Goal: Find specific page/section: Find specific page/section

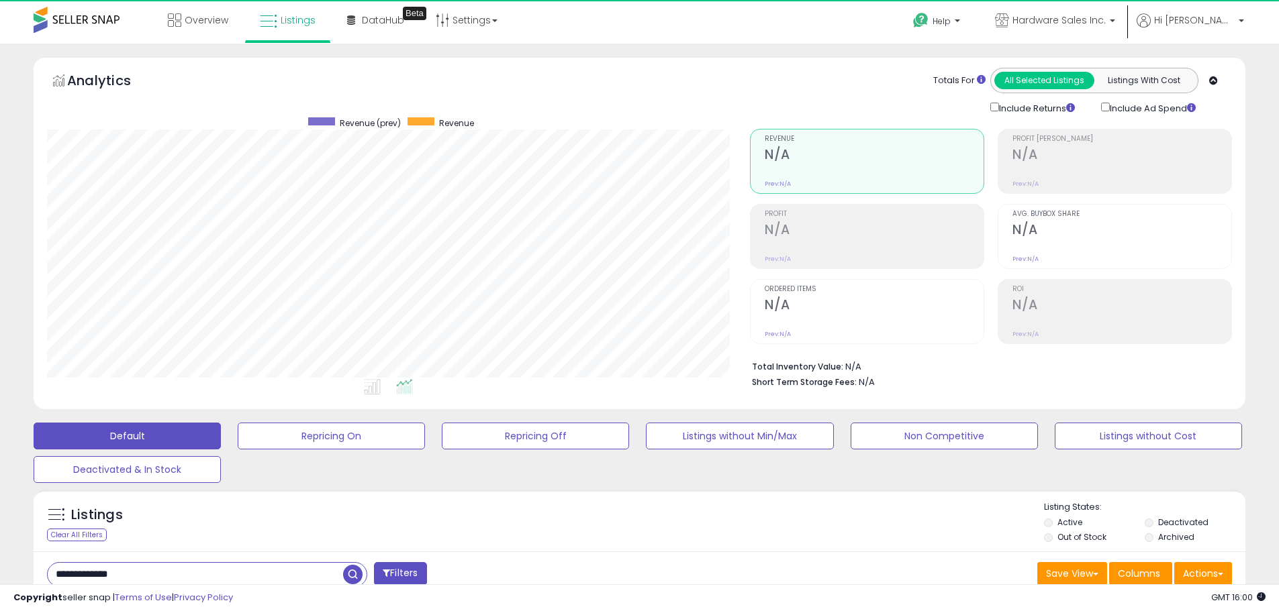
scroll to position [275, 703]
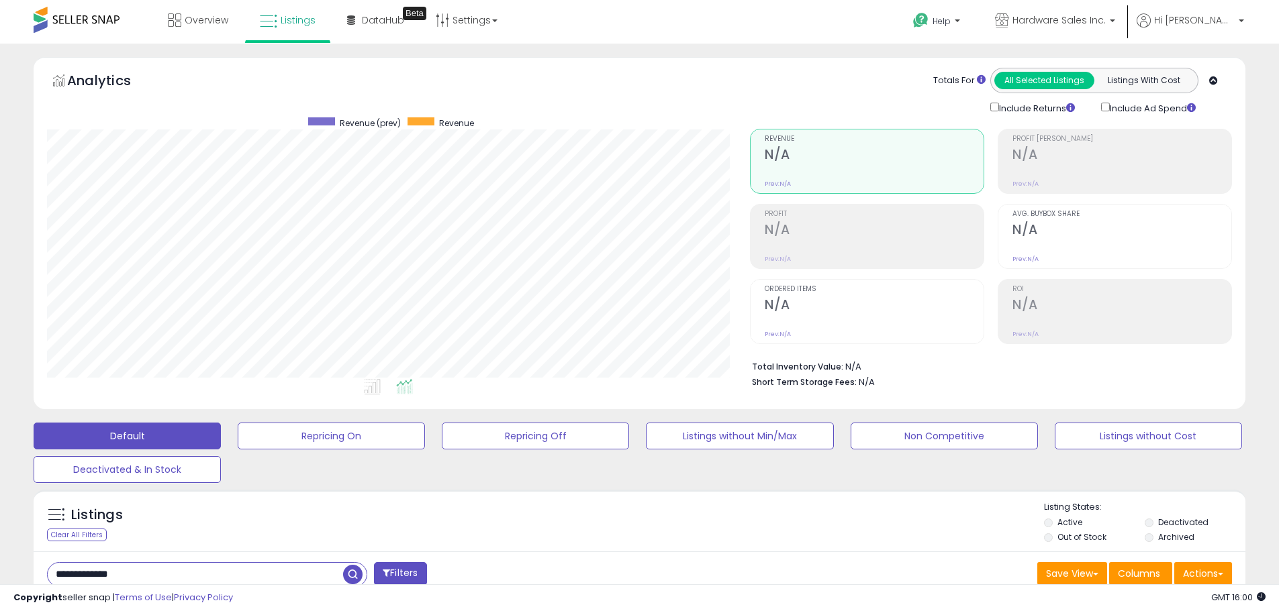
drag, startPoint x: 168, startPoint y: 583, endPoint x: 0, endPoint y: 522, distance: 178.8
click at [0, 522] on div "**********" at bounding box center [639, 426] width 1279 height 765
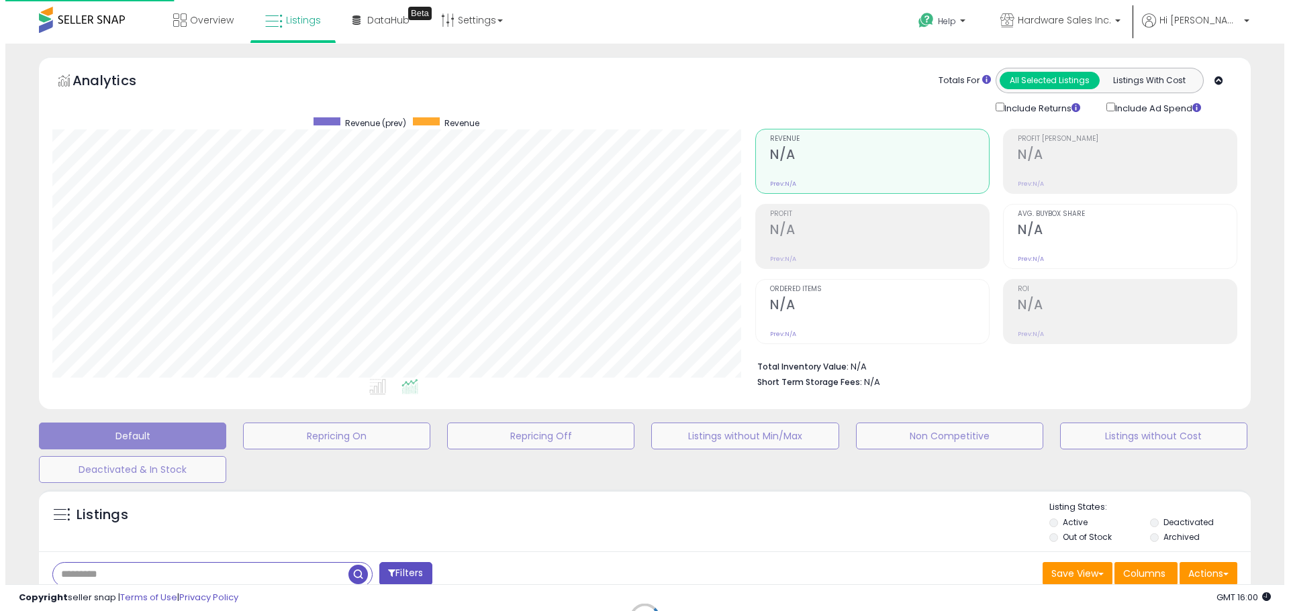
scroll to position [275, 709]
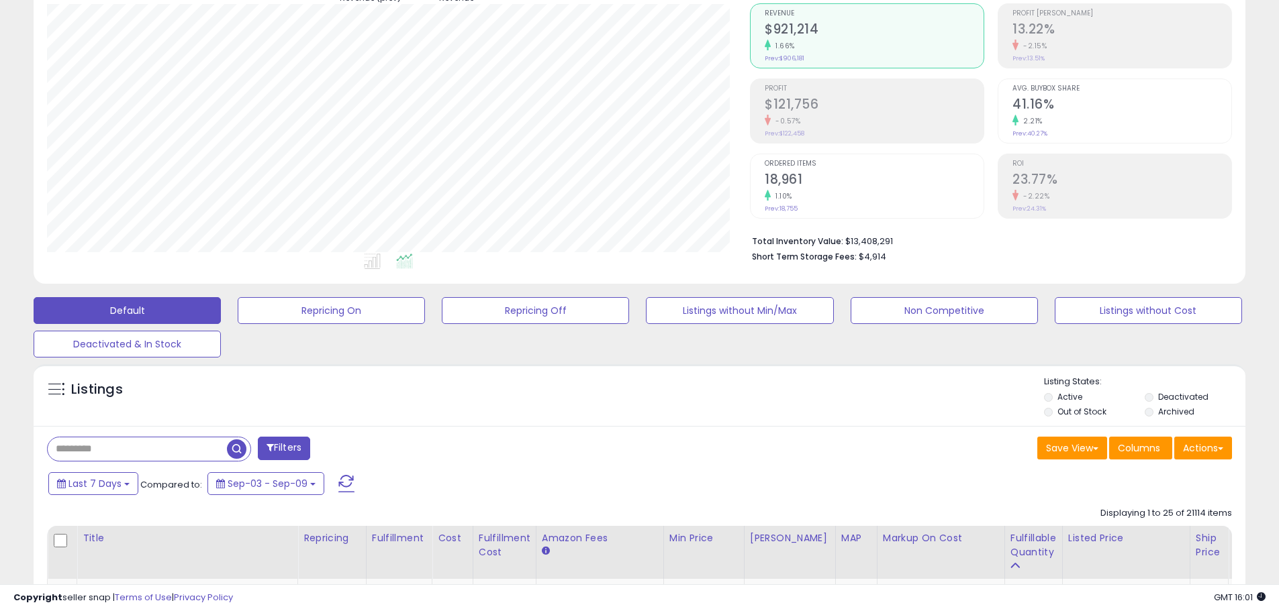
scroll to position [134, 0]
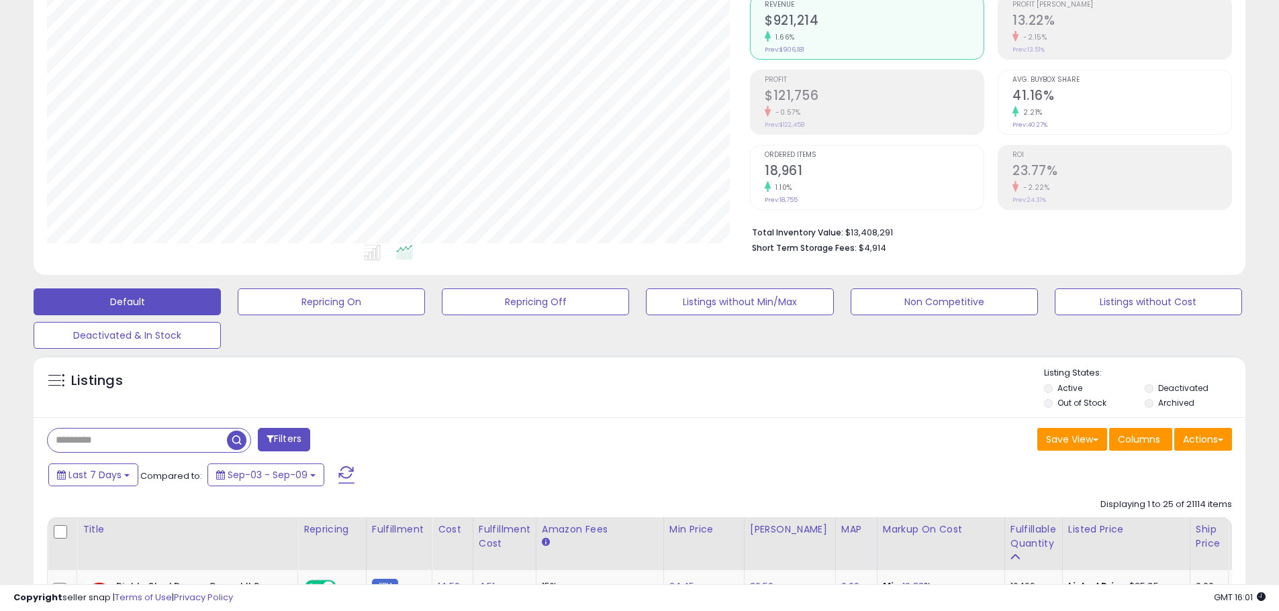
click at [175, 433] on input "text" at bounding box center [137, 440] width 179 height 23
